Goal: Information Seeking & Learning: Learn about a topic

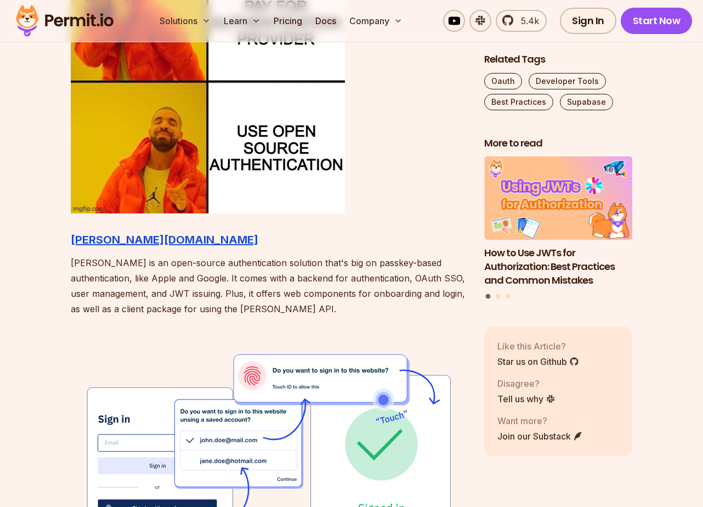
scroll to position [1176, 0]
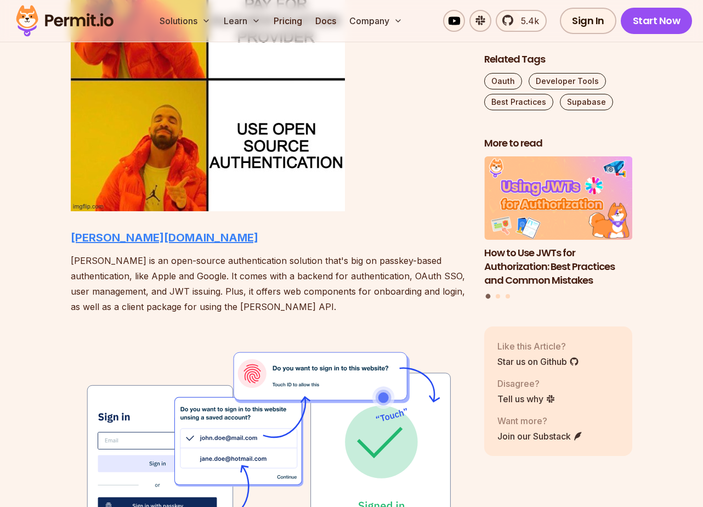
click at [105, 239] on strong "[PERSON_NAME][DOMAIN_NAME]" at bounding box center [165, 237] width 188 height 13
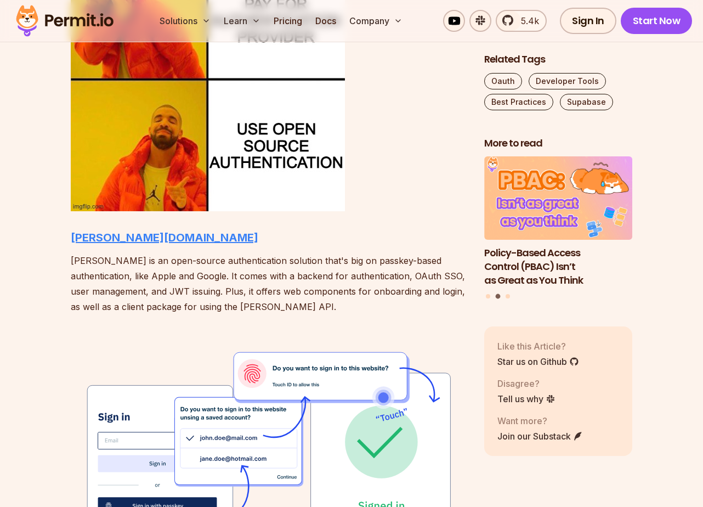
click at [81, 236] on strong "[PERSON_NAME][DOMAIN_NAME]" at bounding box center [165, 237] width 188 height 13
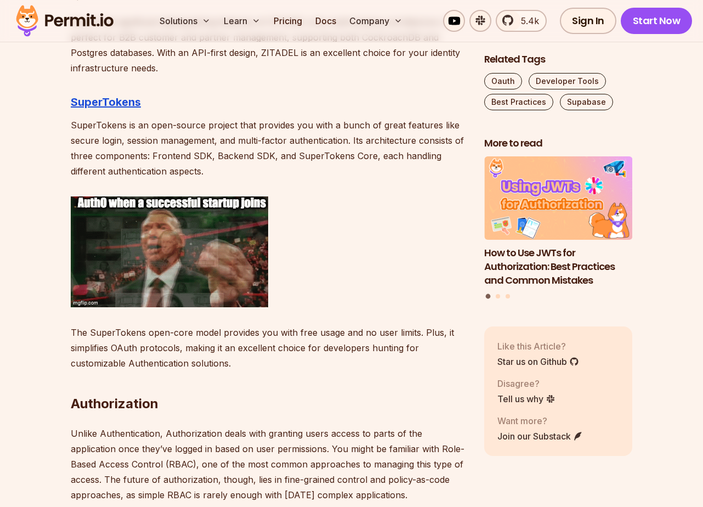
scroll to position [2029, 0]
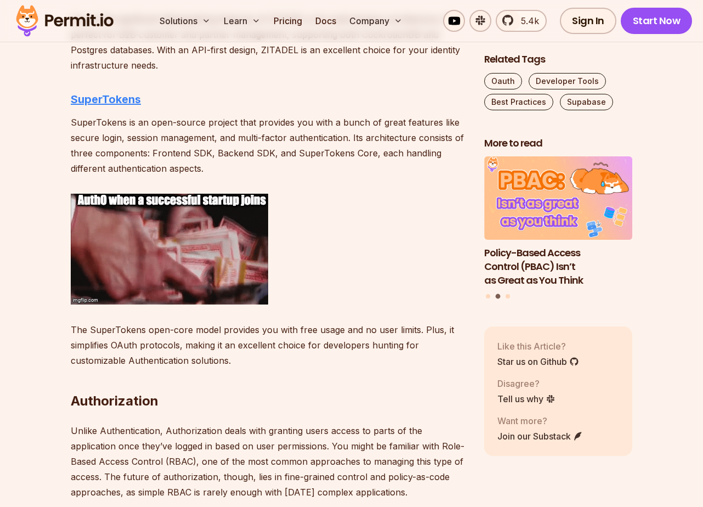
click at [123, 101] on strong "SuperTokens" at bounding box center [106, 99] width 70 height 13
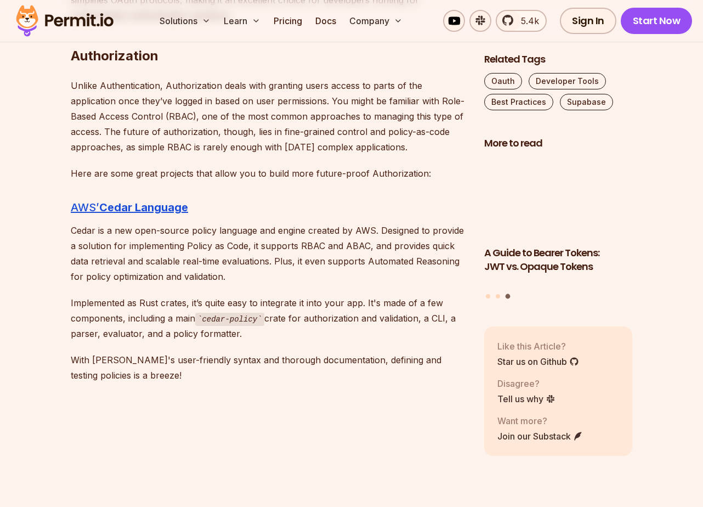
scroll to position [2411, 0]
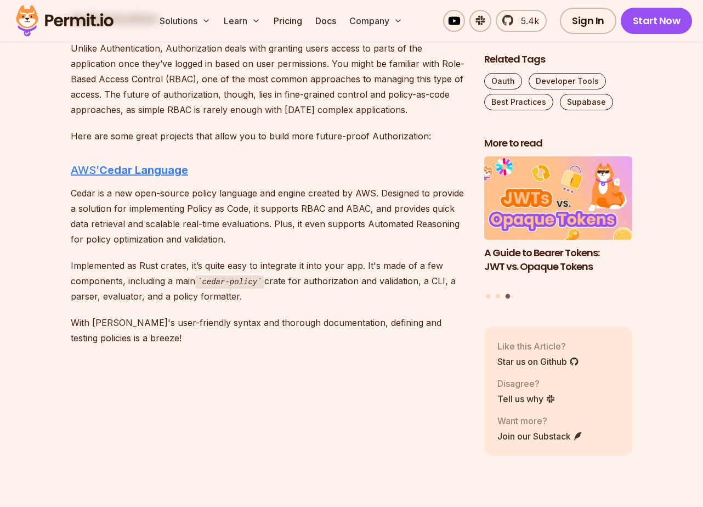
click at [156, 174] on strong "Cedar Language" at bounding box center [143, 169] width 89 height 13
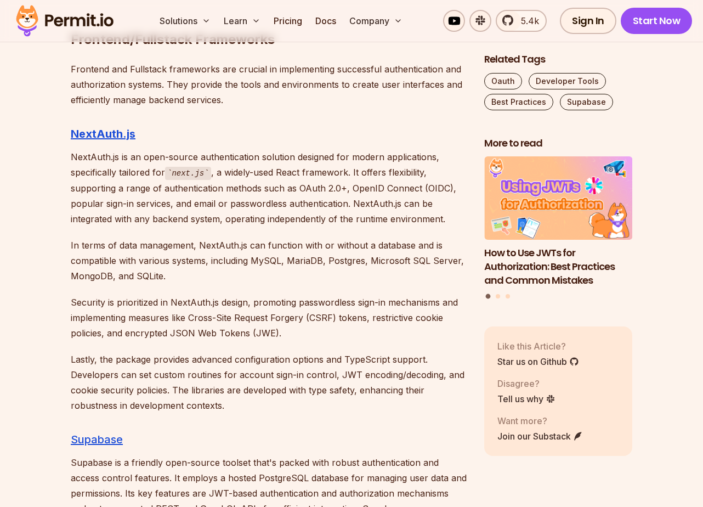
scroll to position [4185, 0]
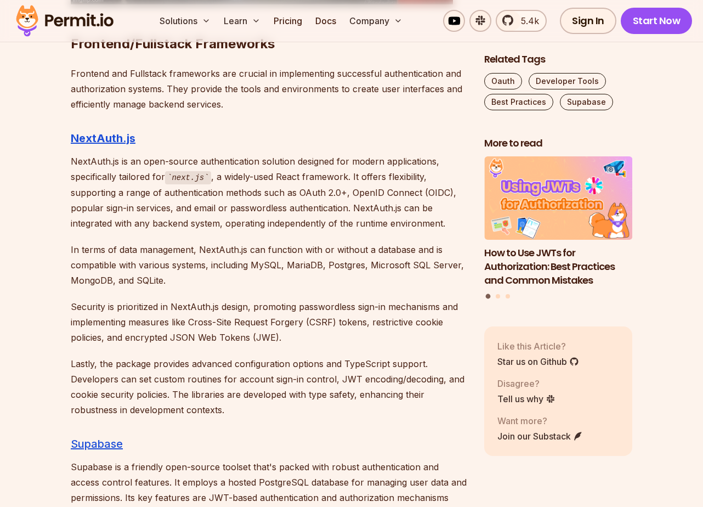
click at [109, 129] on h3 "NextAuth.js" at bounding box center [269, 138] width 396 height 18
click at [105, 132] on strong "NextAuth.js" at bounding box center [103, 138] width 65 height 13
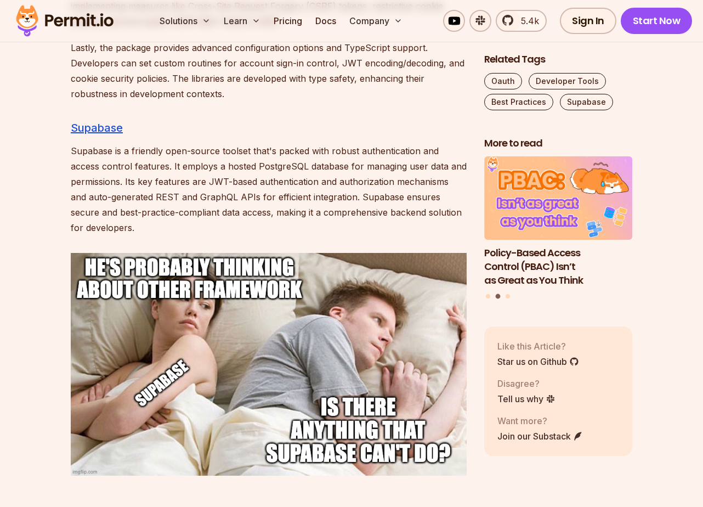
scroll to position [4500, 0]
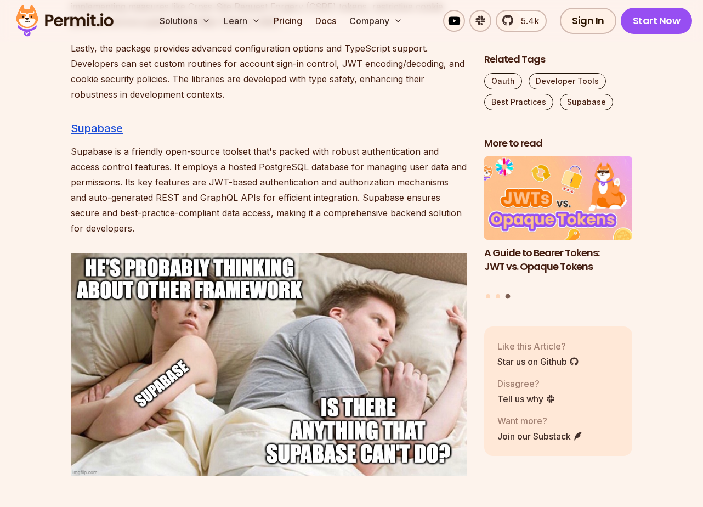
click at [117, 120] on h3 "Supabase" at bounding box center [269, 129] width 396 height 18
click at [114, 122] on link "Supabase" at bounding box center [97, 128] width 52 height 13
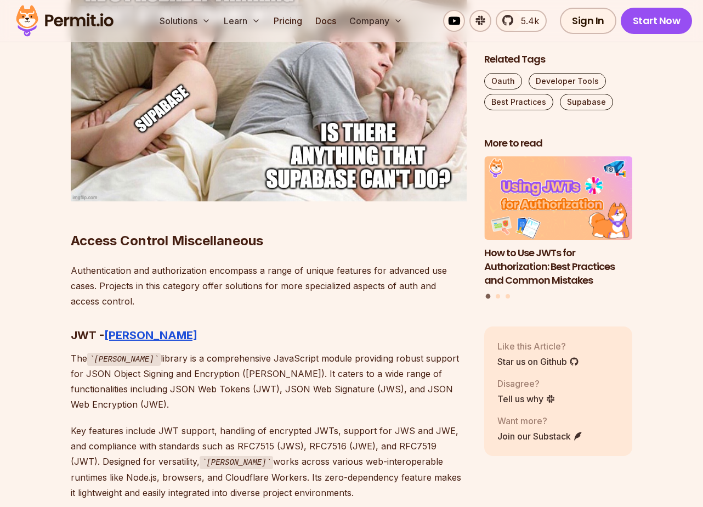
scroll to position [4828, 0]
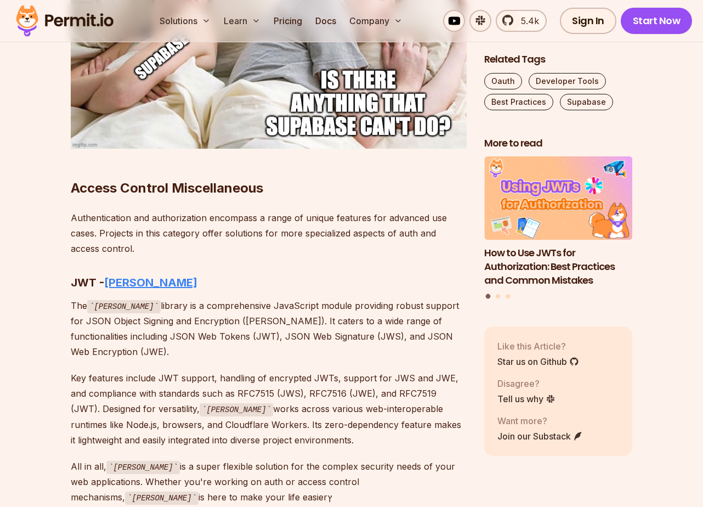
click at [111, 276] on strong "[PERSON_NAME]" at bounding box center [150, 282] width 93 height 13
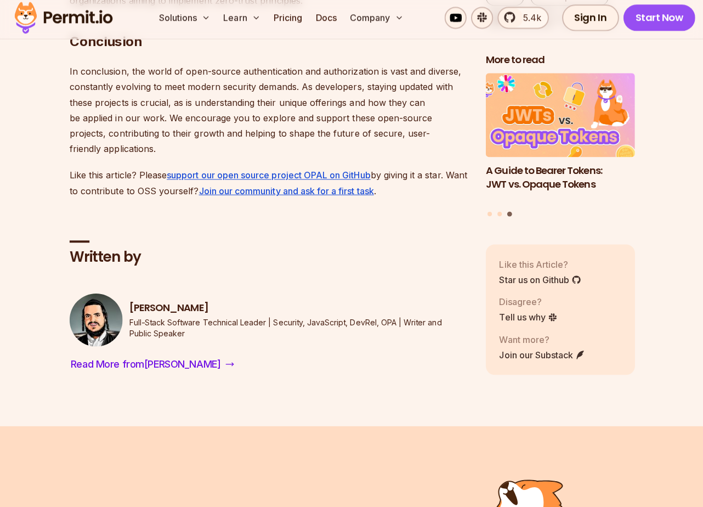
scroll to position [6383, 0]
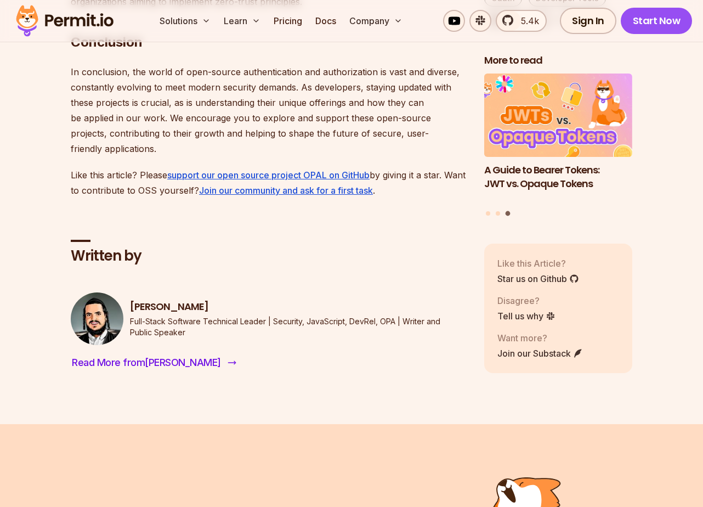
click at [153, 355] on span "Read More from [PERSON_NAME]" at bounding box center [146, 362] width 149 height 15
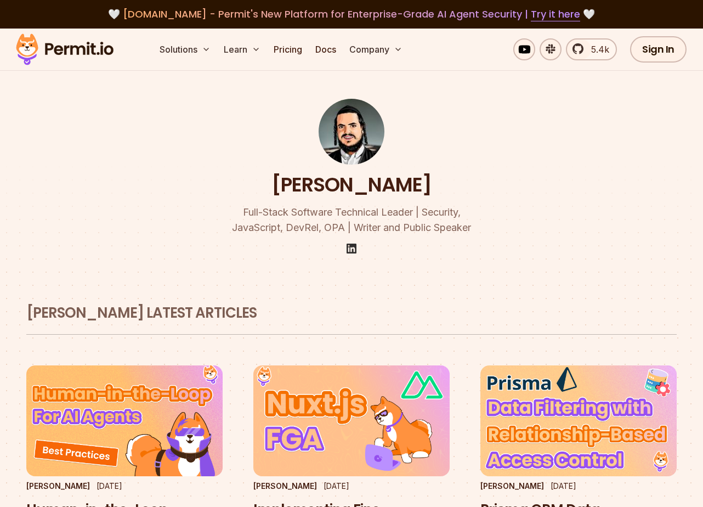
click at [352, 250] on img at bounding box center [351, 248] width 13 height 13
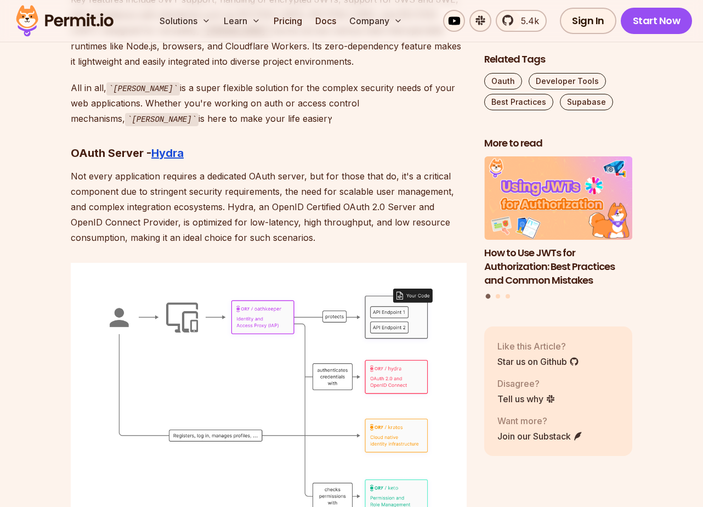
scroll to position [5970, 0]
